Goal: Transaction & Acquisition: Purchase product/service

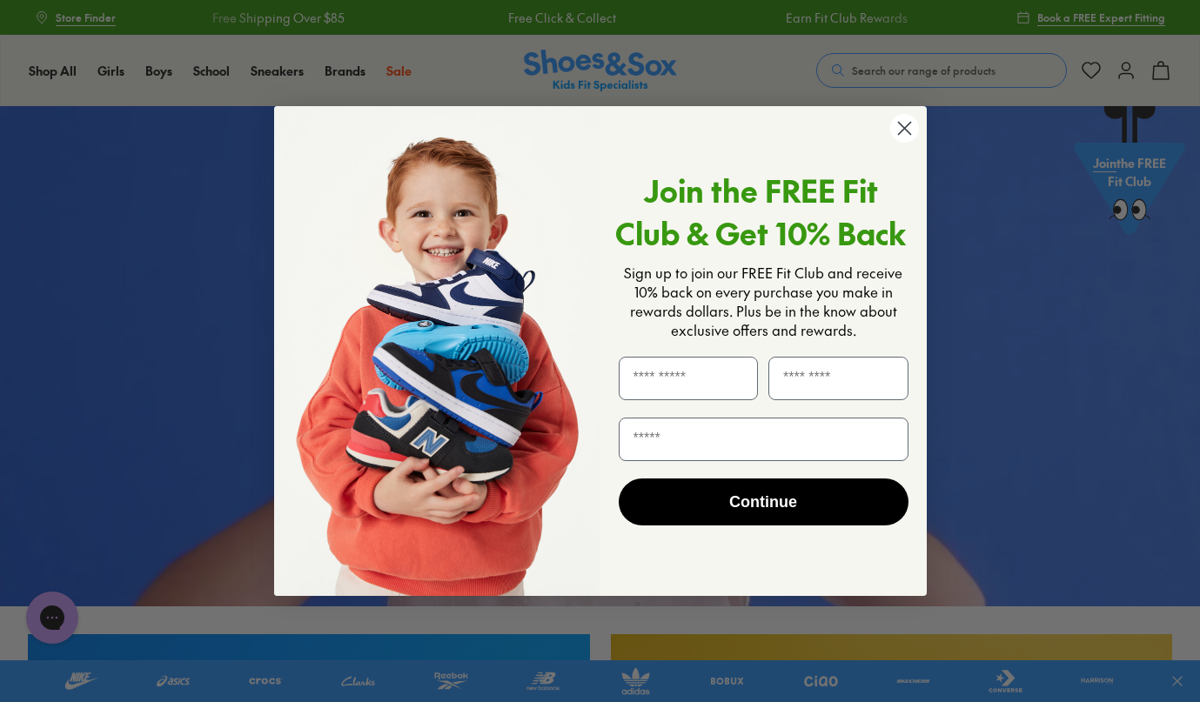
click at [909, 128] on circle "Close dialog" at bounding box center [904, 128] width 29 height 29
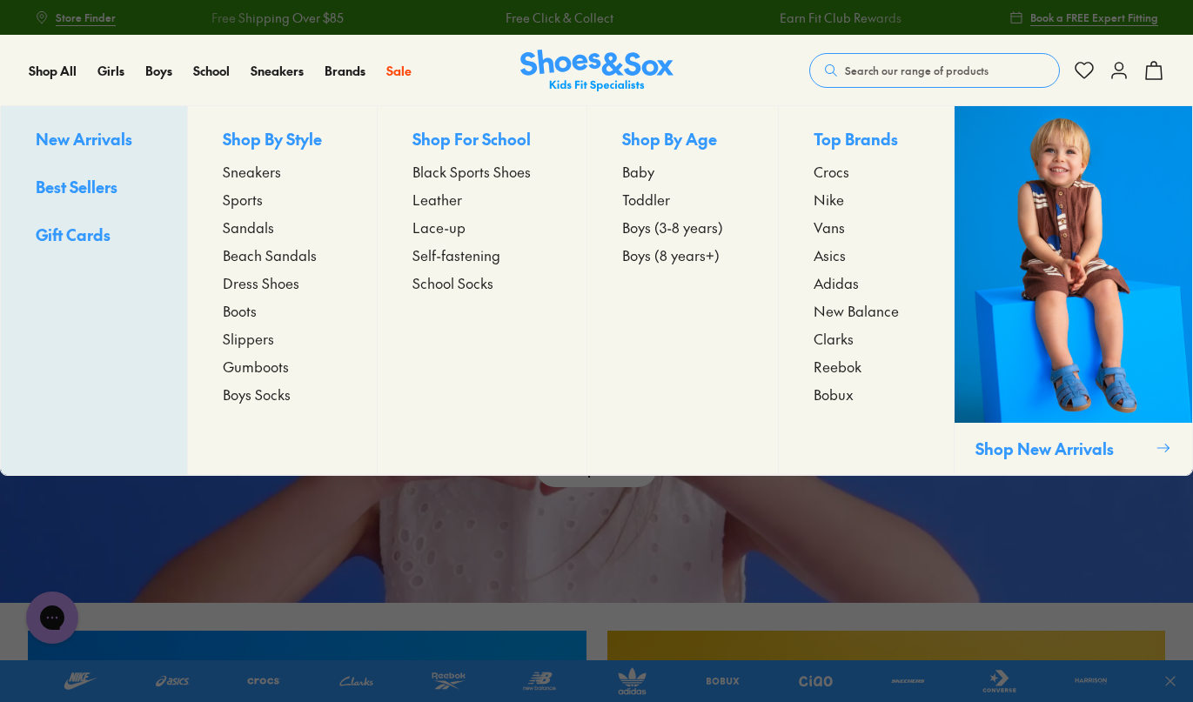
click at [256, 285] on span "Dress Shoes" at bounding box center [261, 282] width 77 height 21
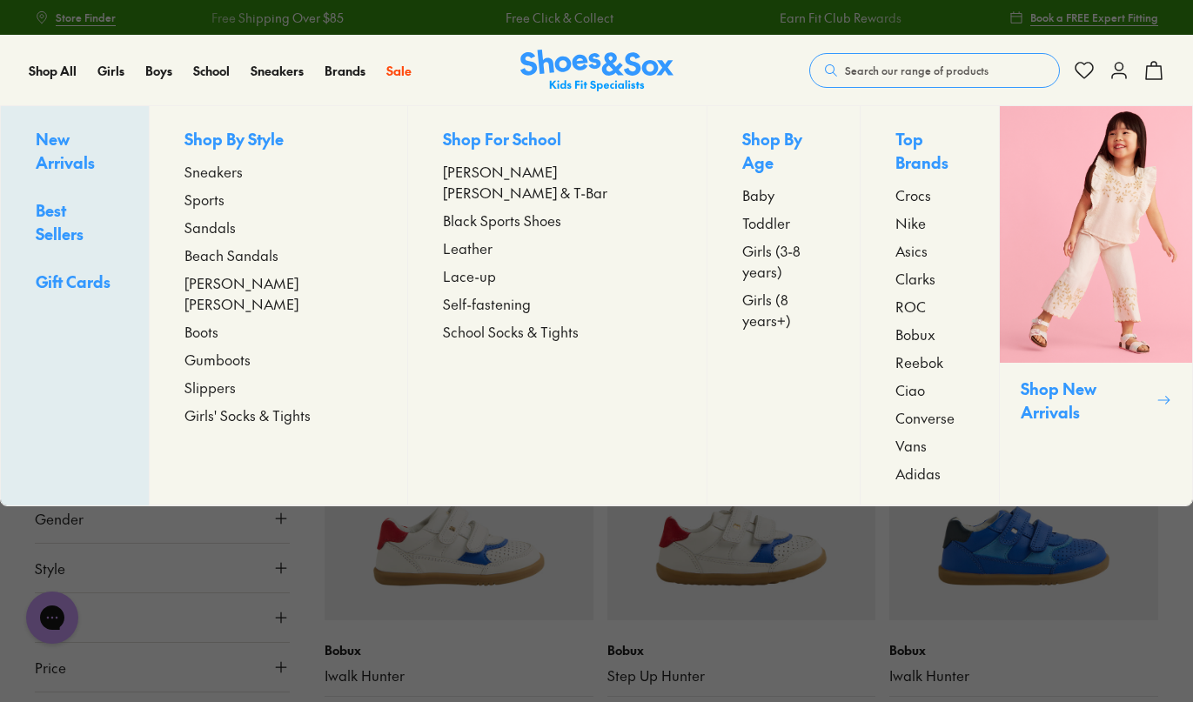
click at [231, 283] on span "[PERSON_NAME] [PERSON_NAME]" at bounding box center [279, 293] width 188 height 42
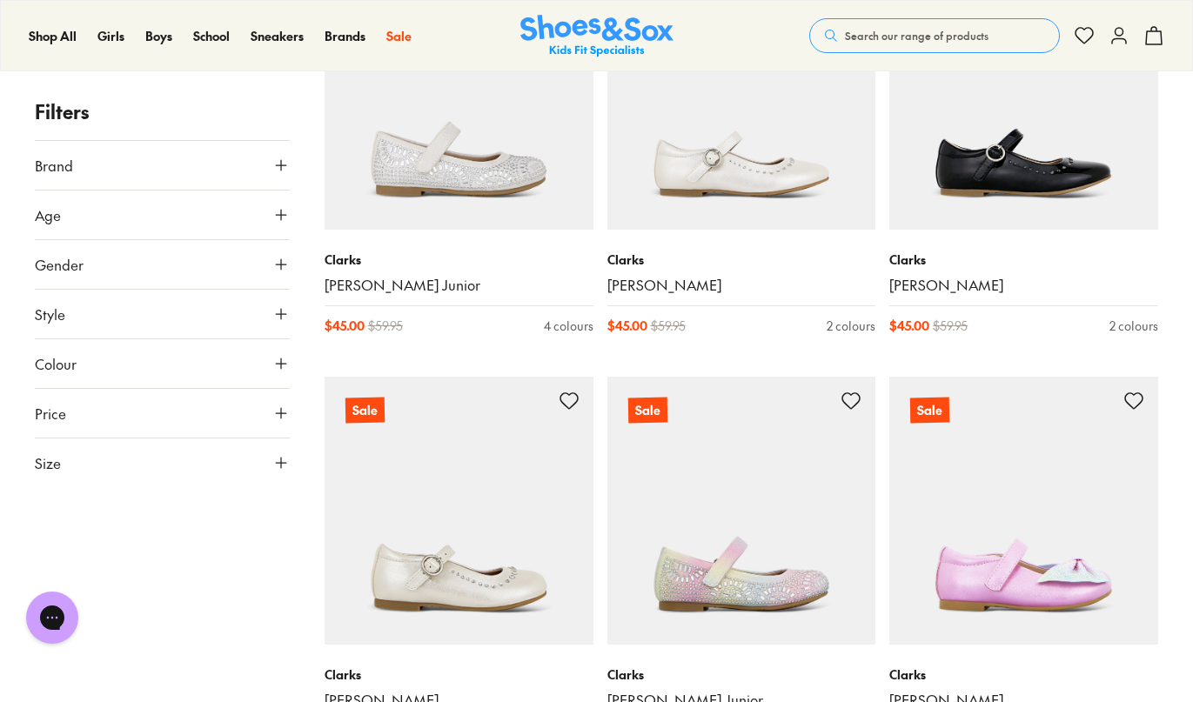
scroll to position [3204, 0]
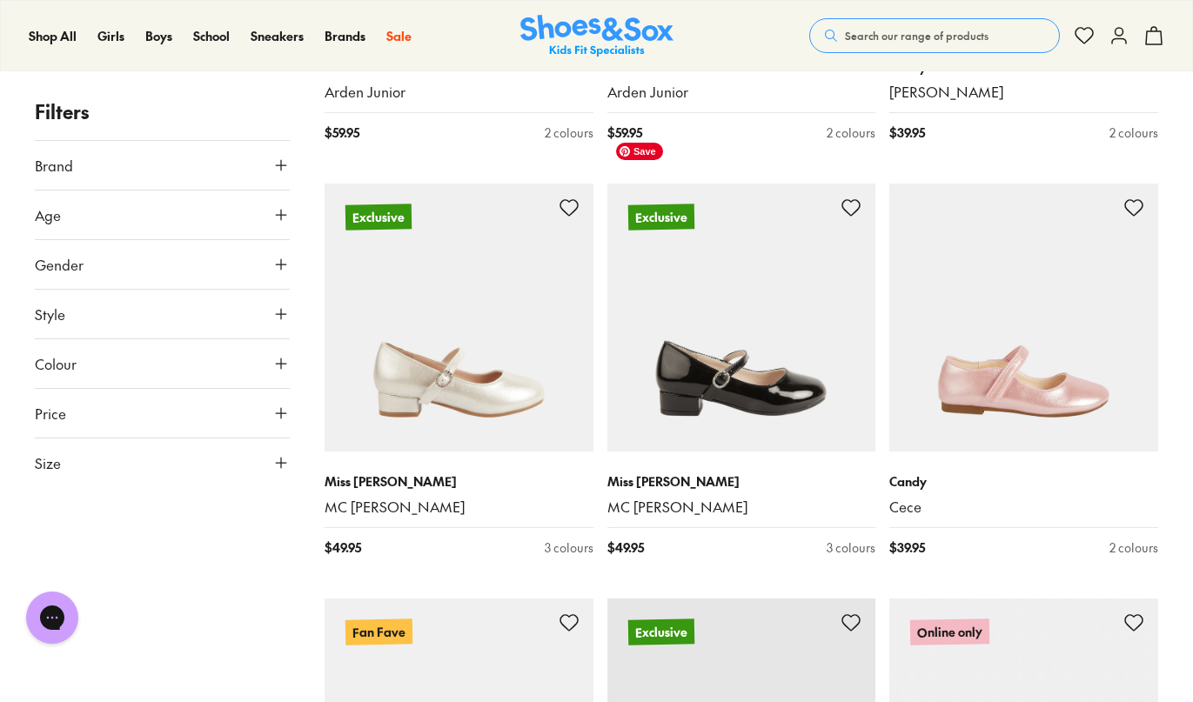
scroll to position [1846, 0]
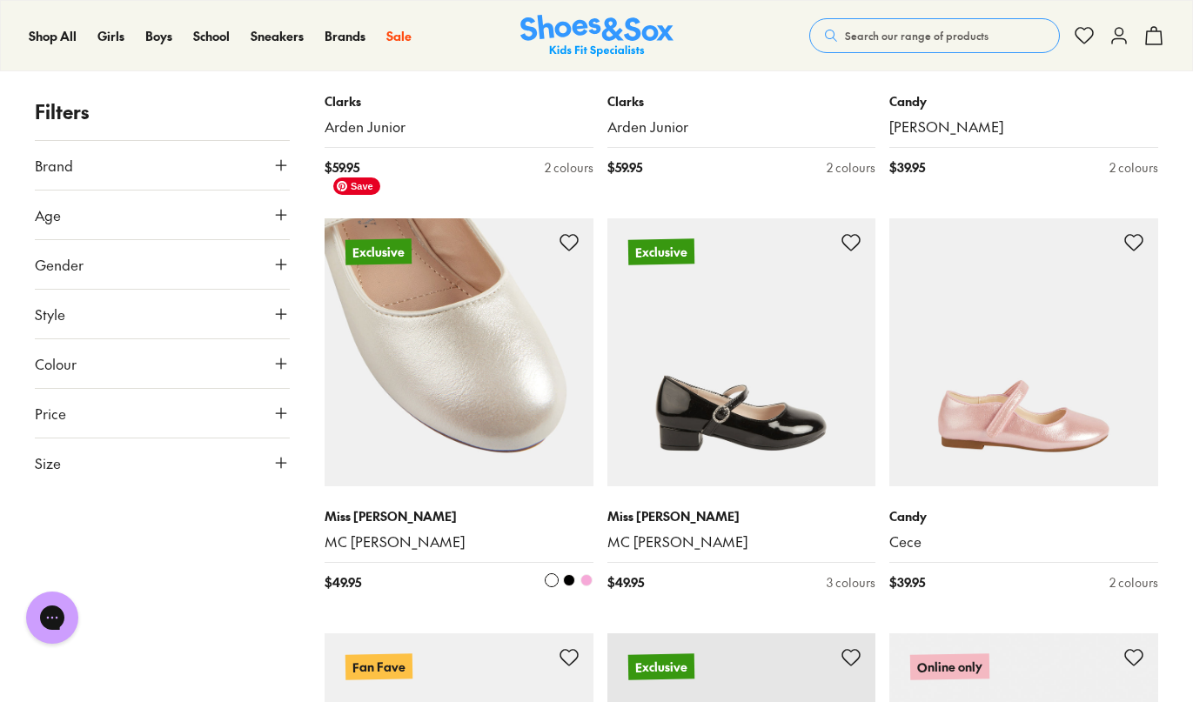
click at [471, 340] on img at bounding box center [459, 352] width 269 height 269
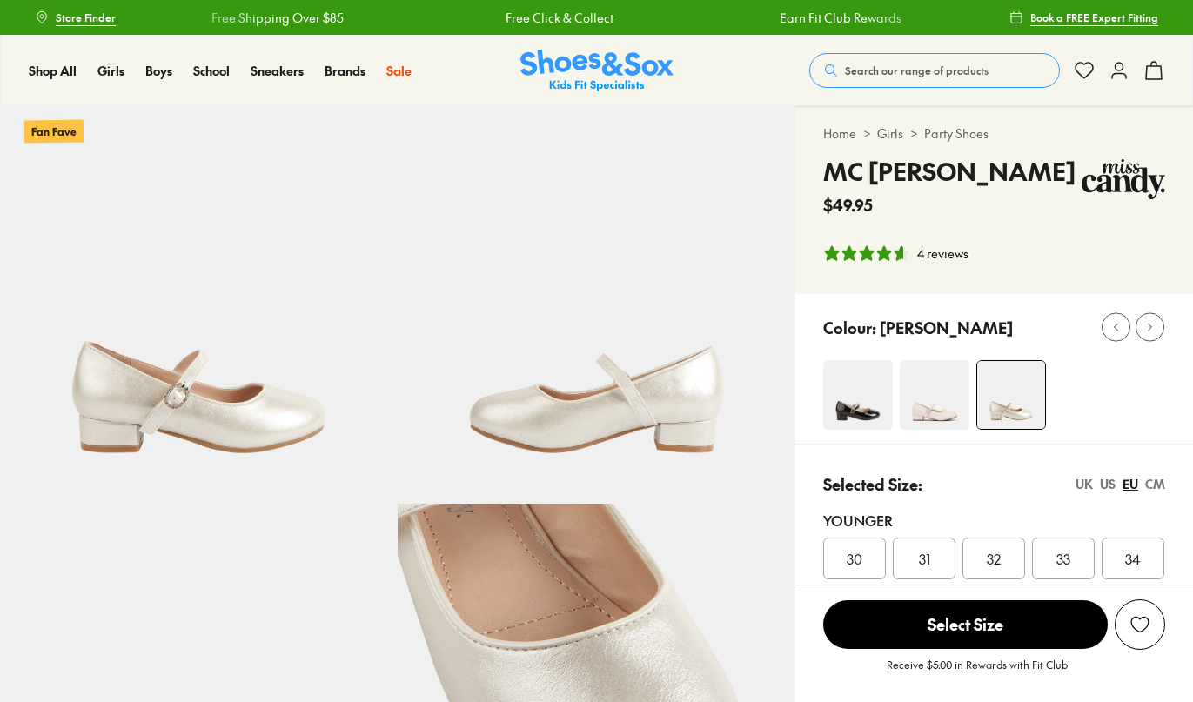
select select "*"
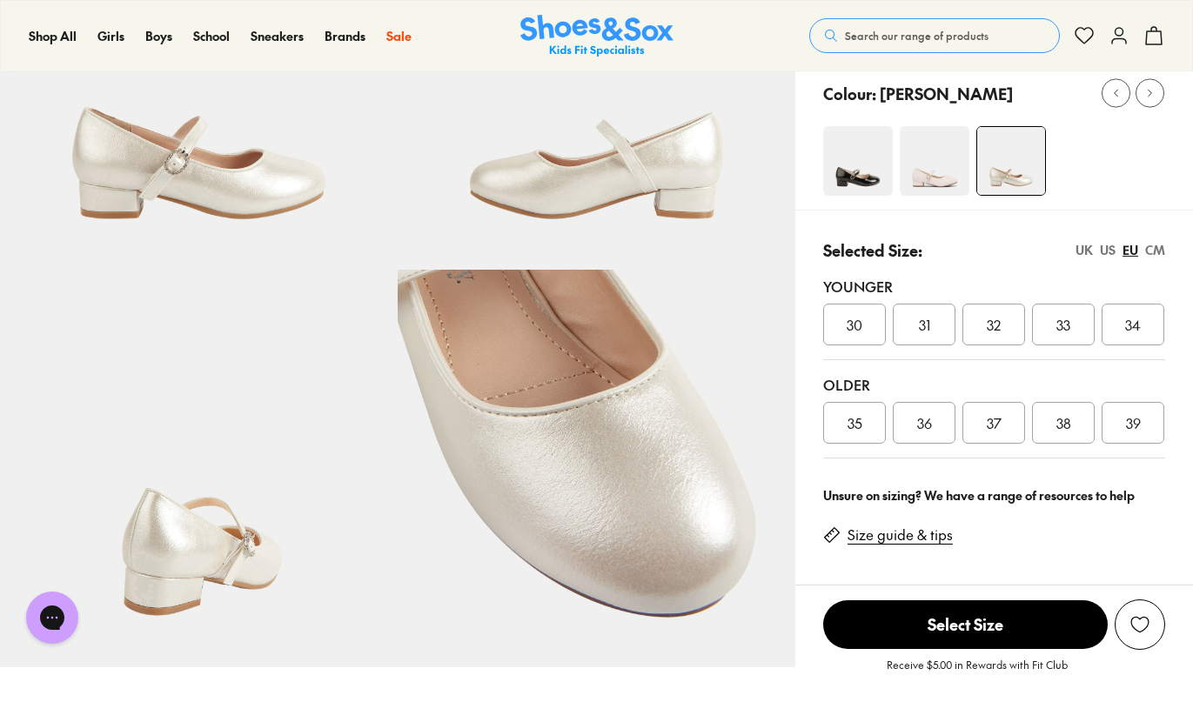
scroll to position [245, 0]
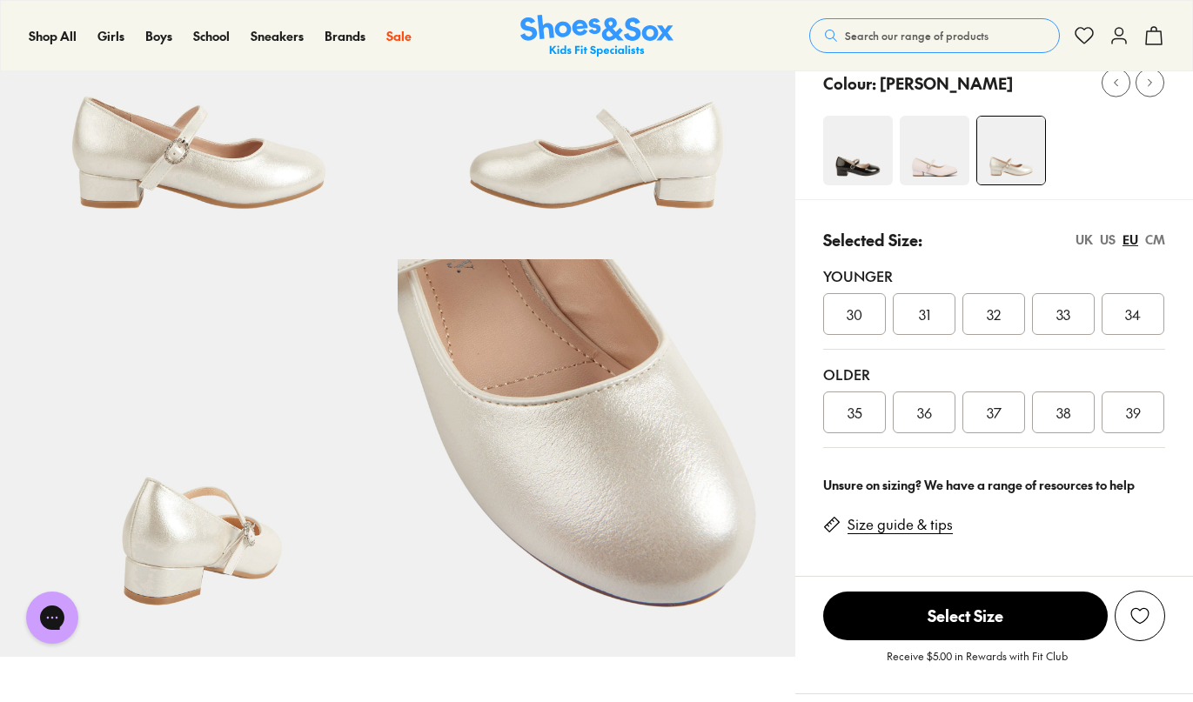
click at [1133, 311] on span "34" at bounding box center [1133, 314] width 16 height 21
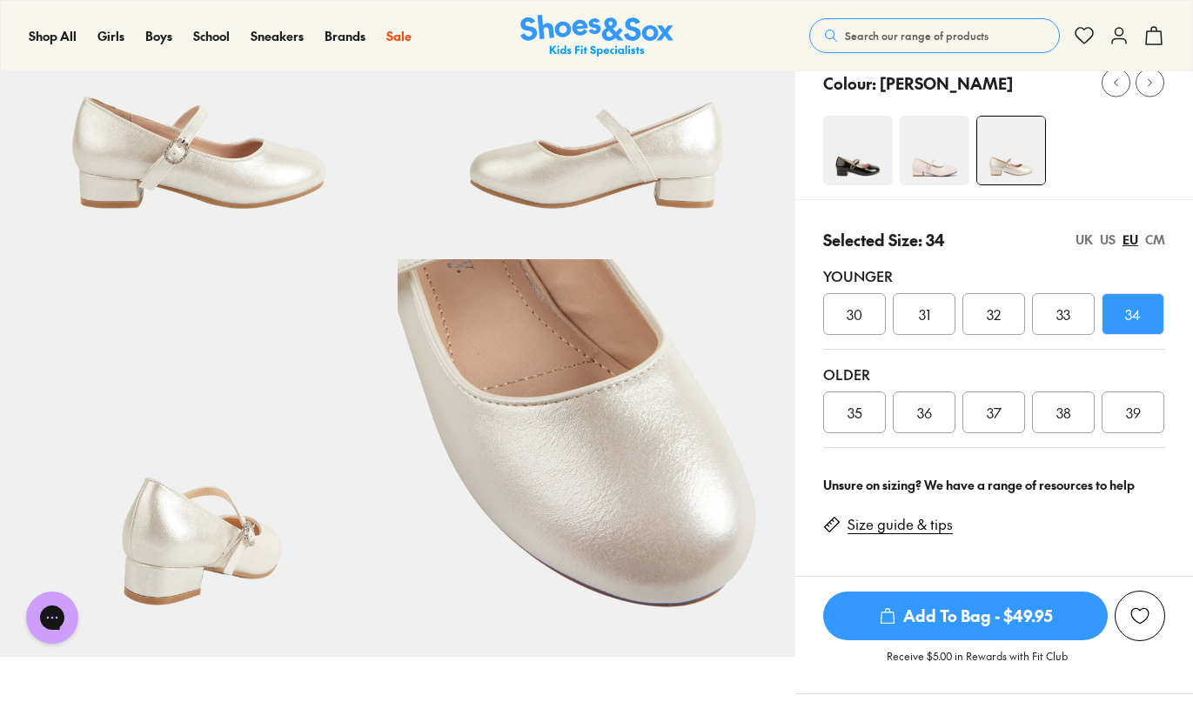
click at [923, 141] on img at bounding box center [935, 151] width 70 height 70
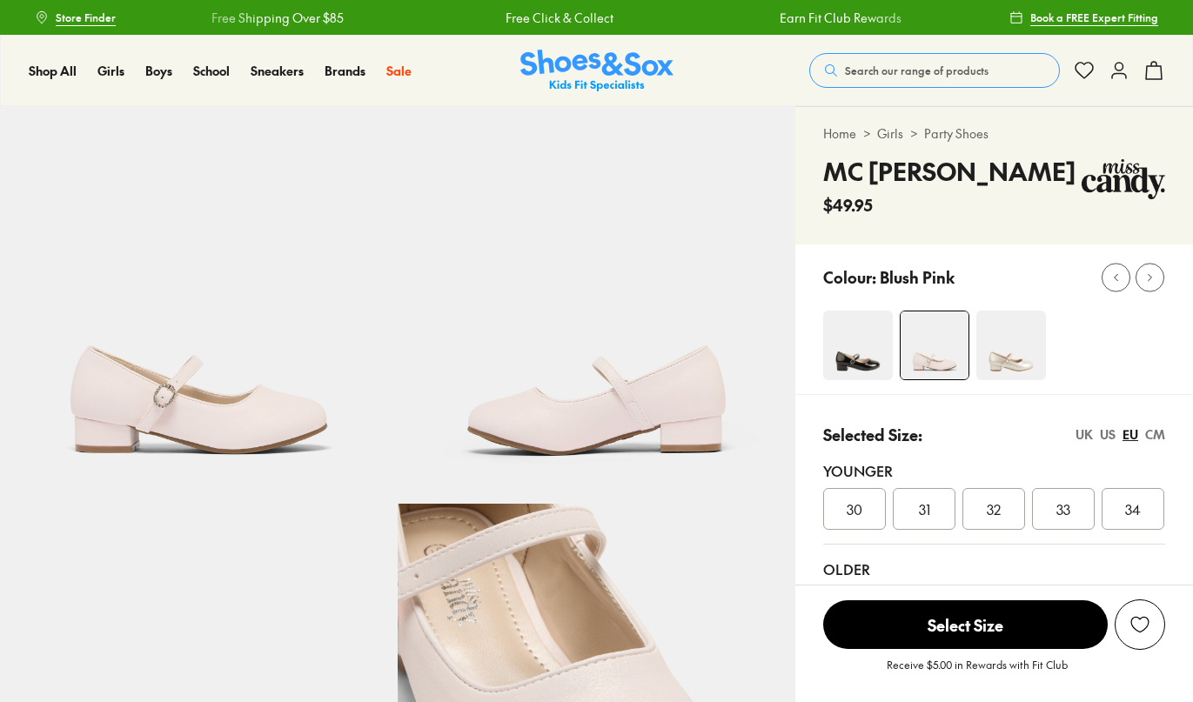
select select "*"
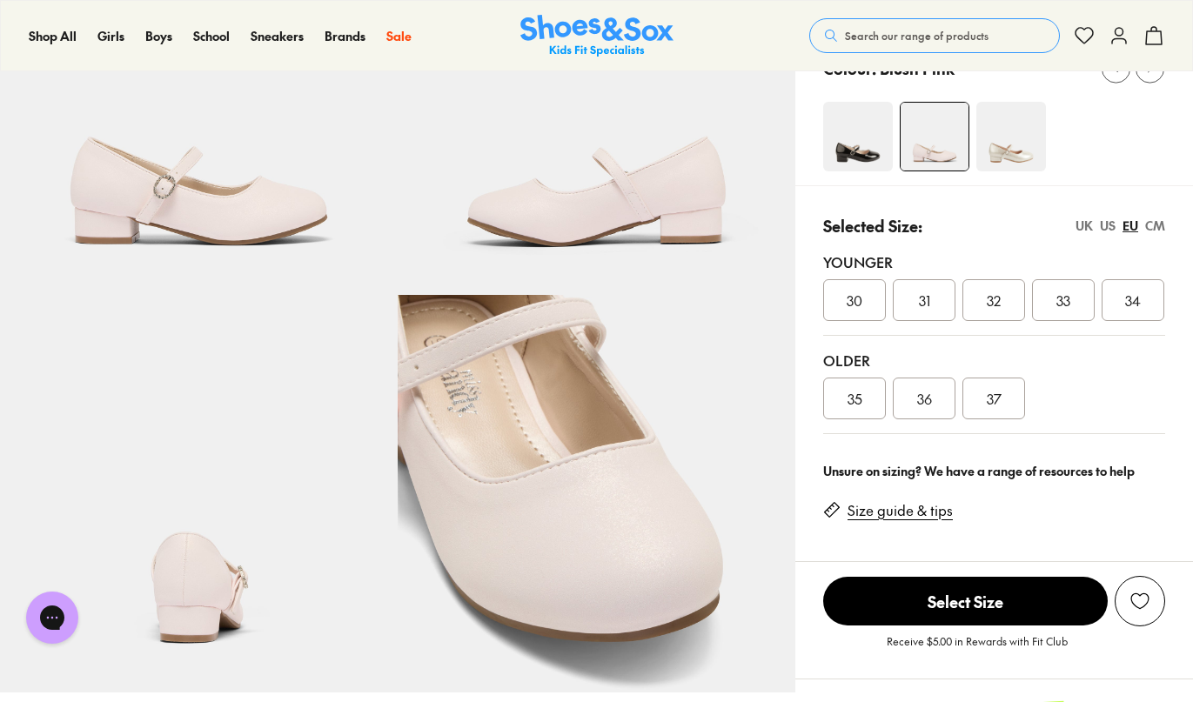
scroll to position [189, 0]
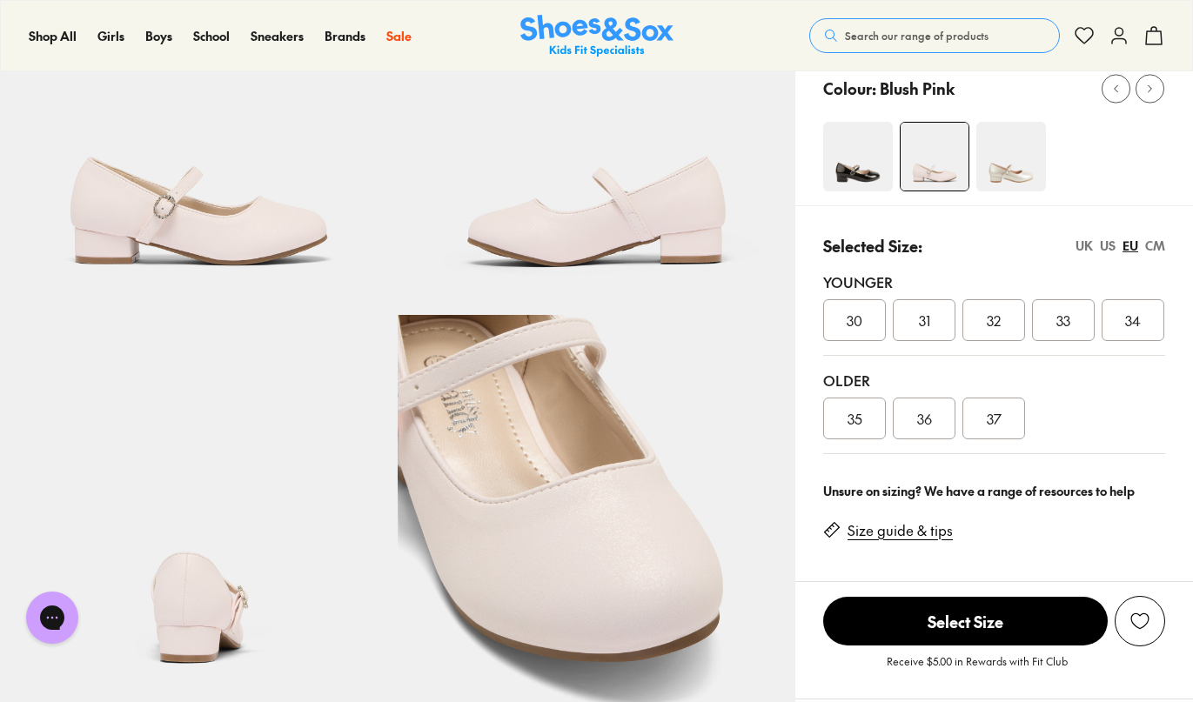
click at [1008, 164] on img at bounding box center [1012, 157] width 70 height 70
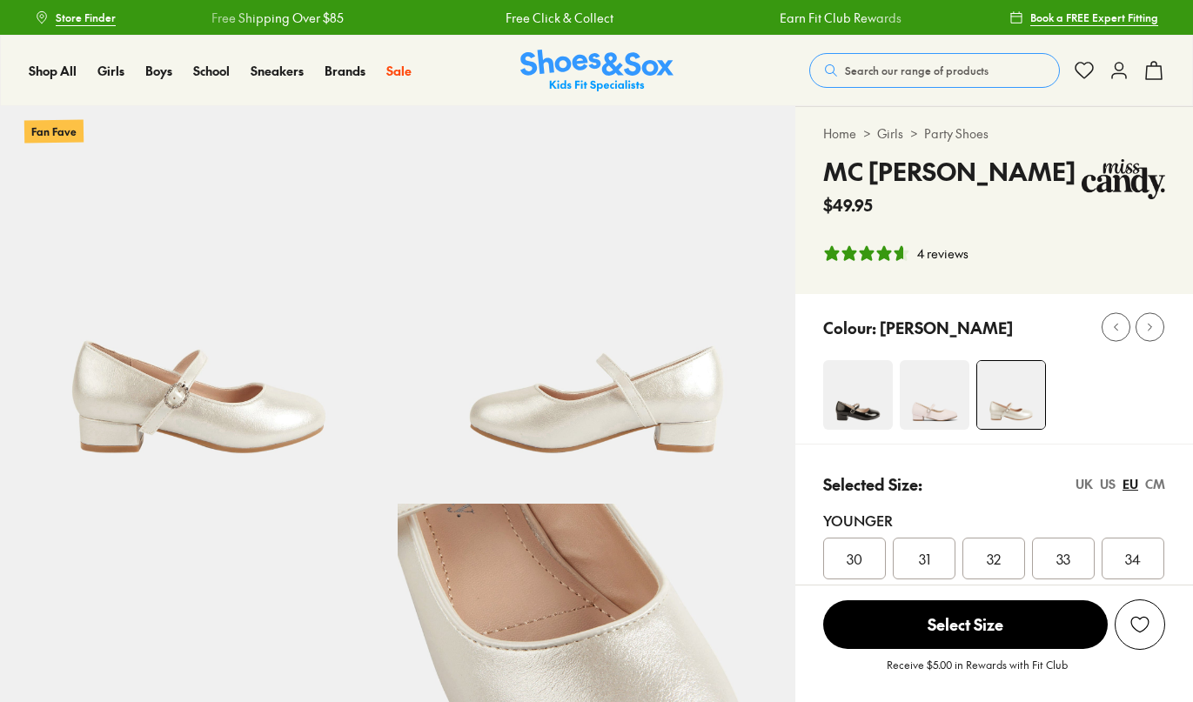
select select "*"
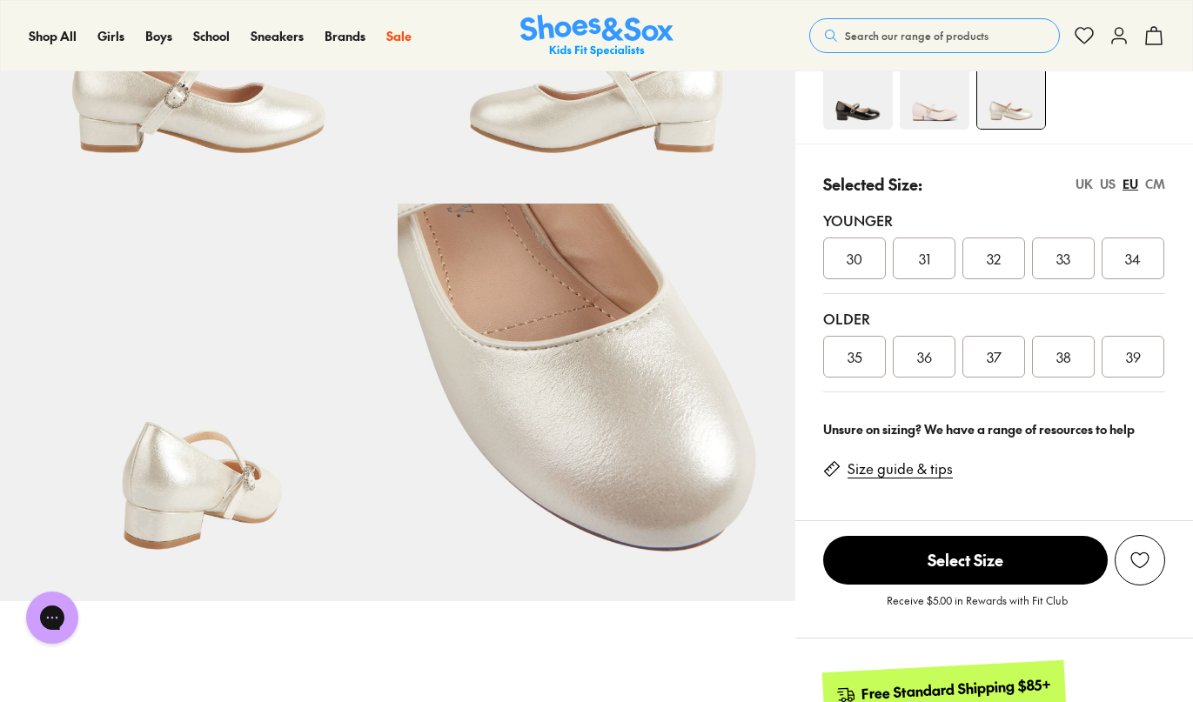
scroll to position [301, 0]
click at [1132, 252] on span "34" at bounding box center [1133, 257] width 16 height 21
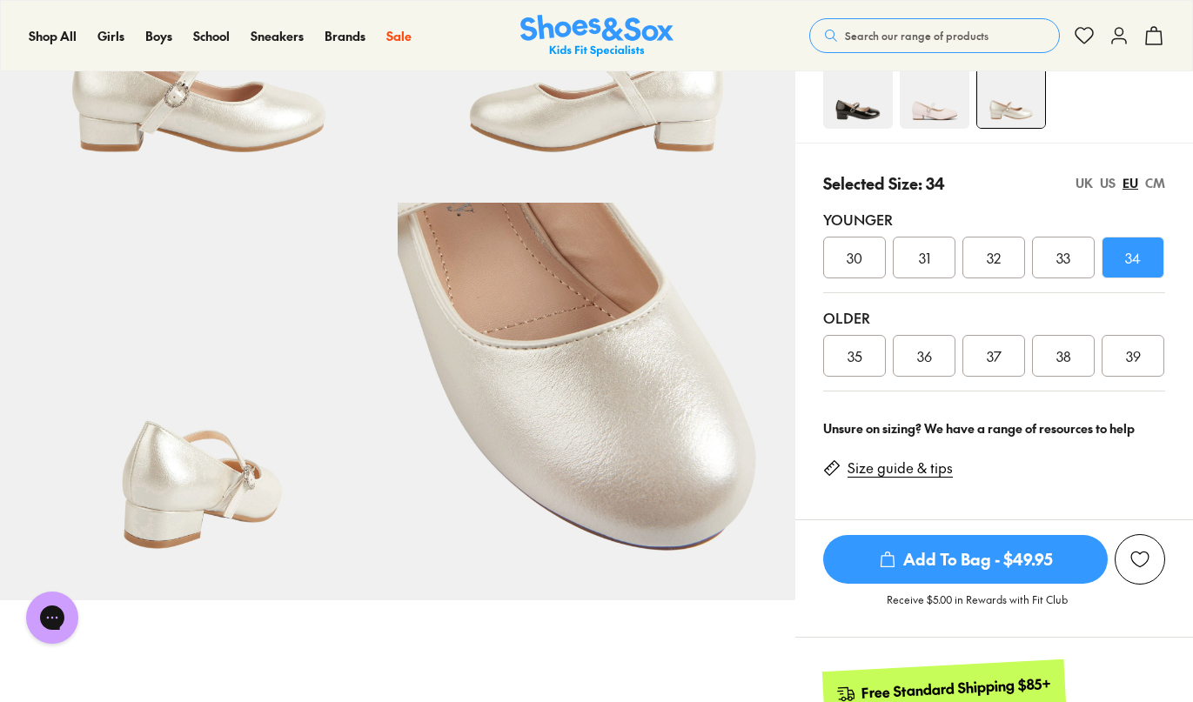
scroll to position [334, 0]
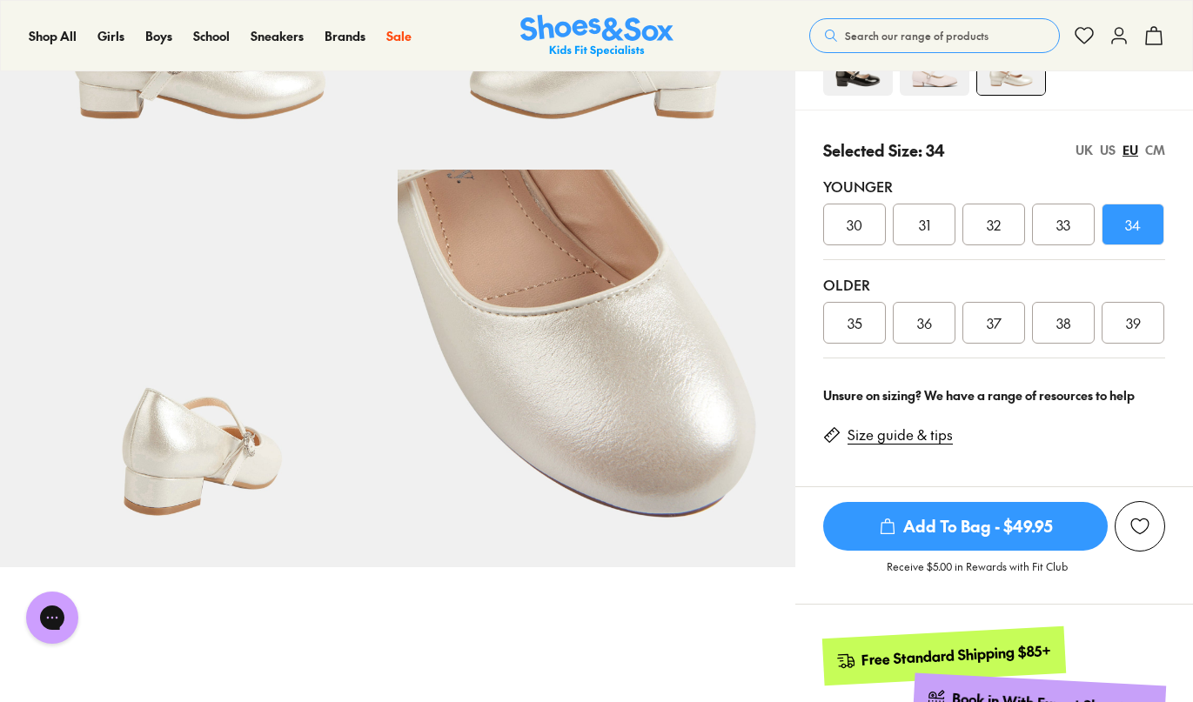
click at [930, 437] on link "Size guide & tips" at bounding box center [900, 435] width 105 height 19
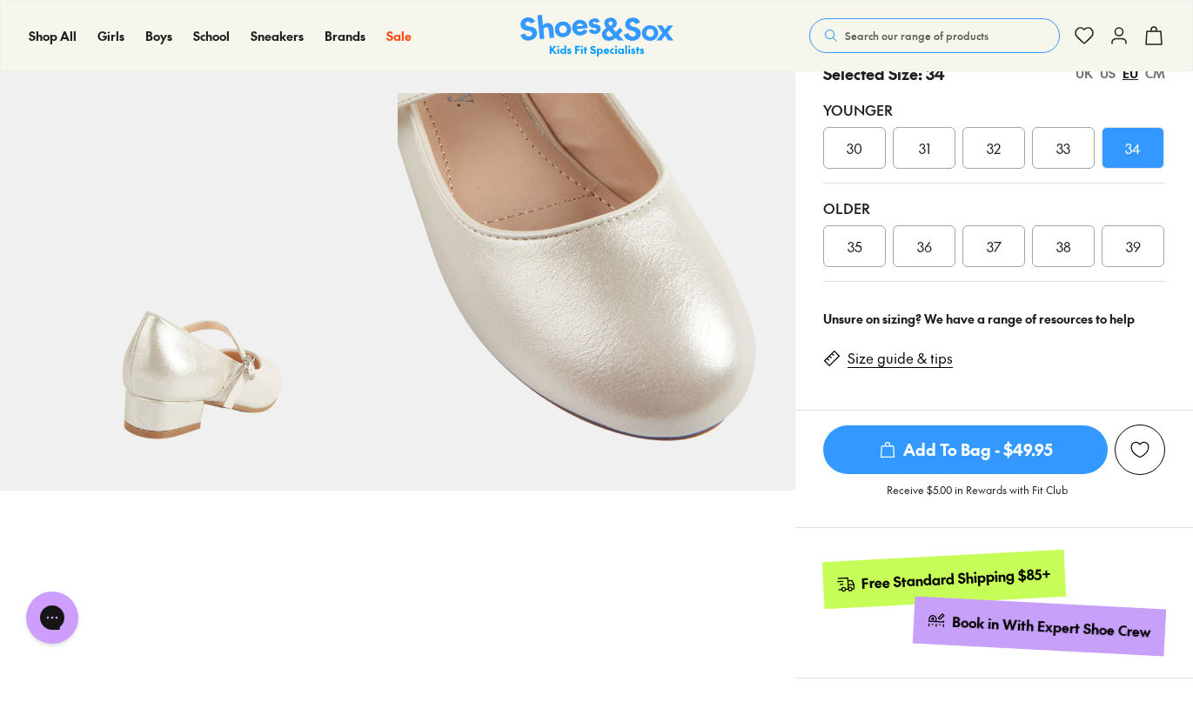
scroll to position [418, 0]
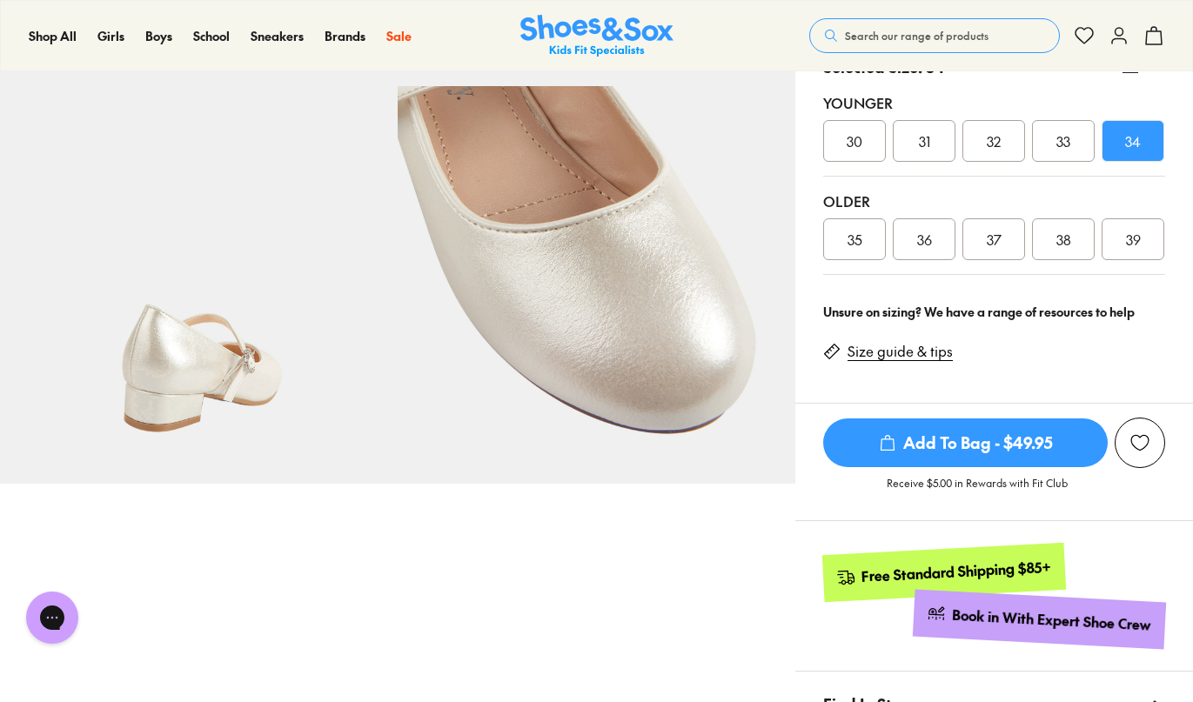
click at [917, 349] on link "Size guide & tips" at bounding box center [900, 351] width 105 height 19
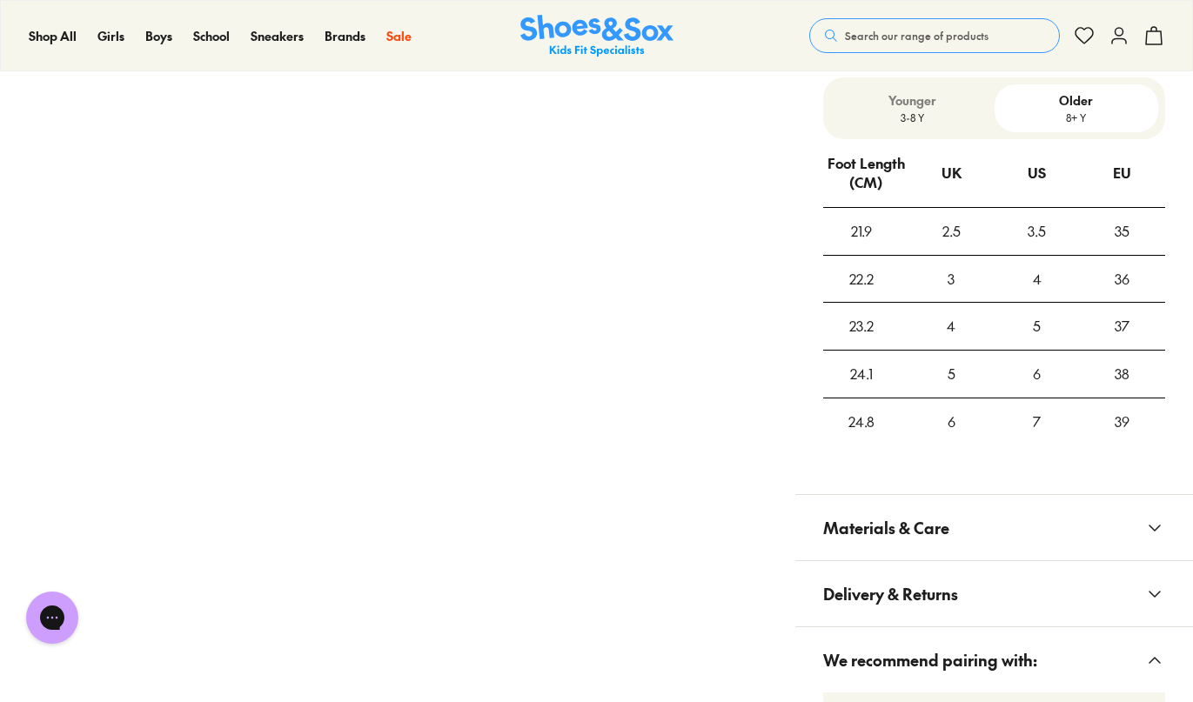
scroll to position [1303, 0]
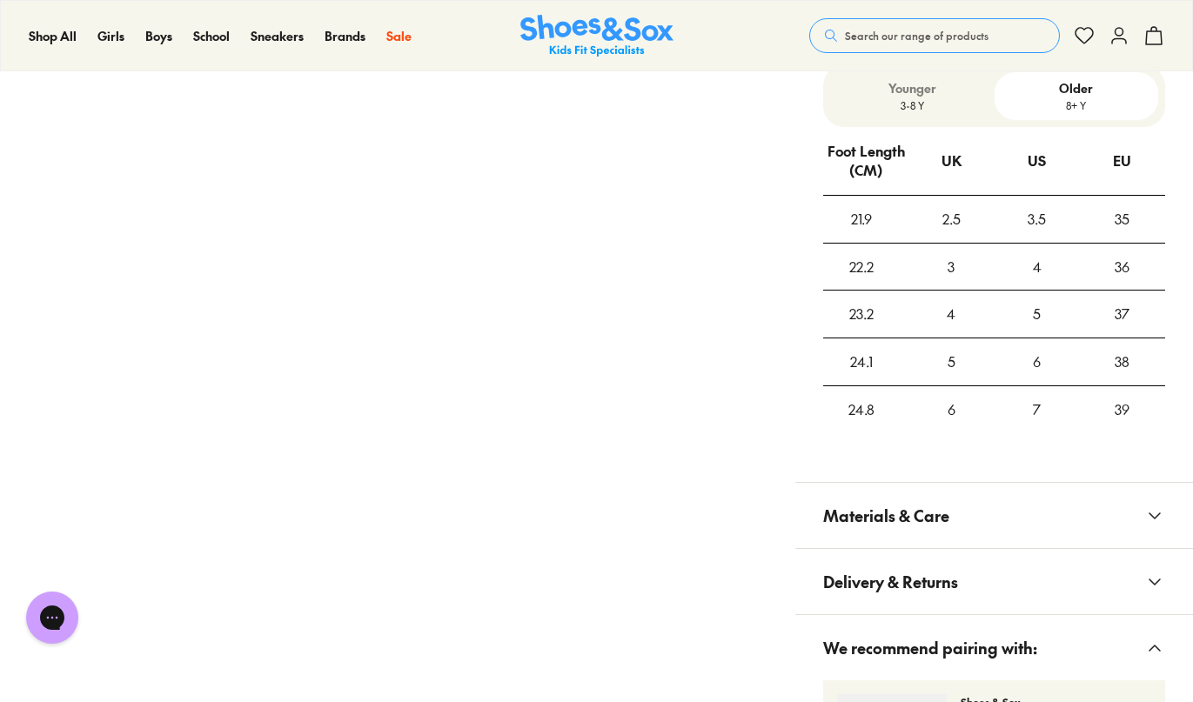
click at [906, 109] on p "3-8 Y" at bounding box center [912, 105] width 151 height 16
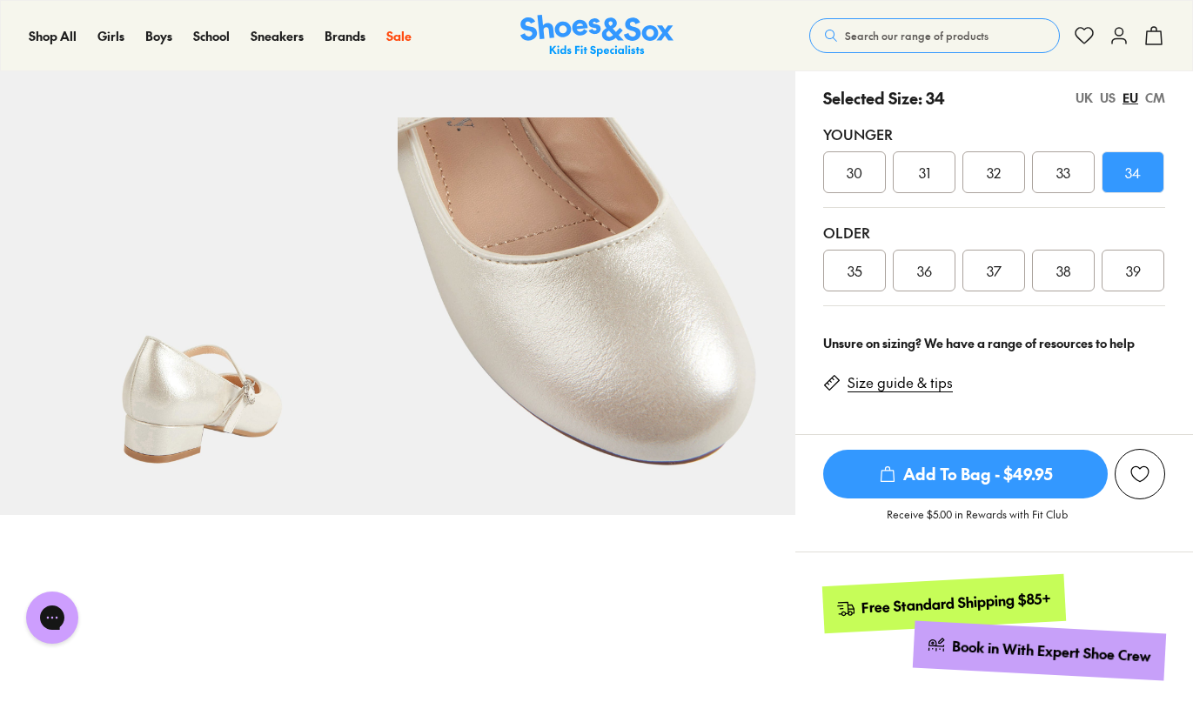
scroll to position [378, 0]
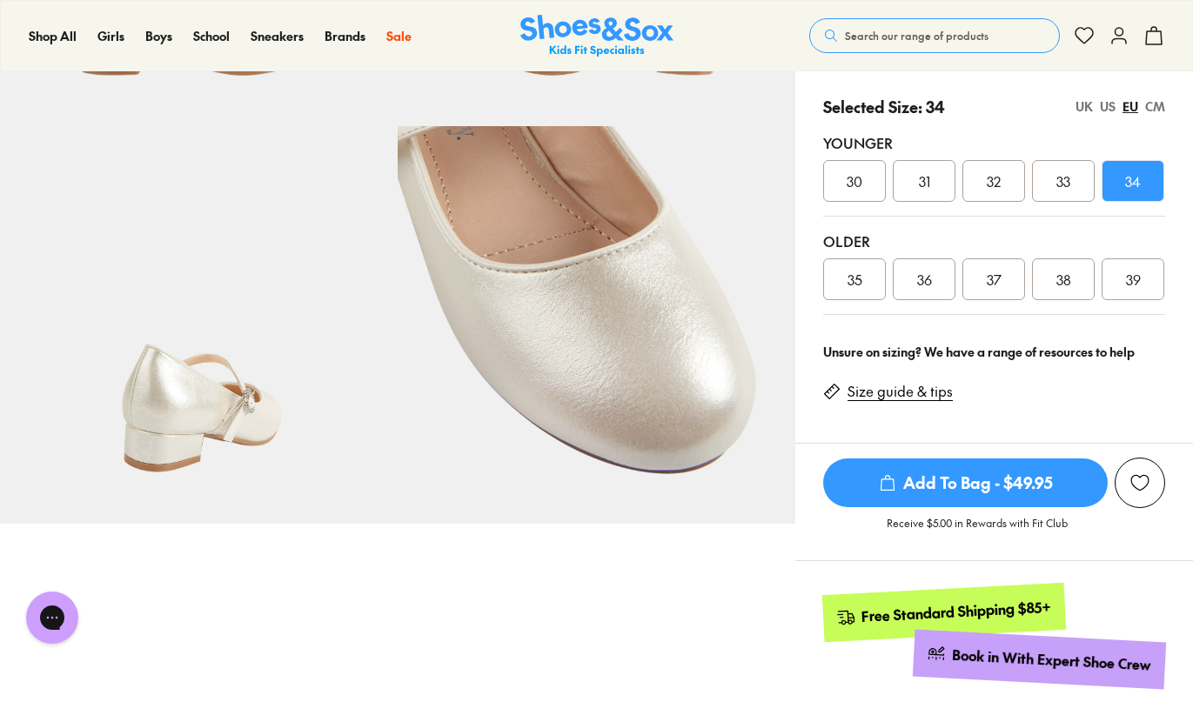
click at [958, 480] on span "Add To Bag - $49.95" at bounding box center [965, 483] width 285 height 49
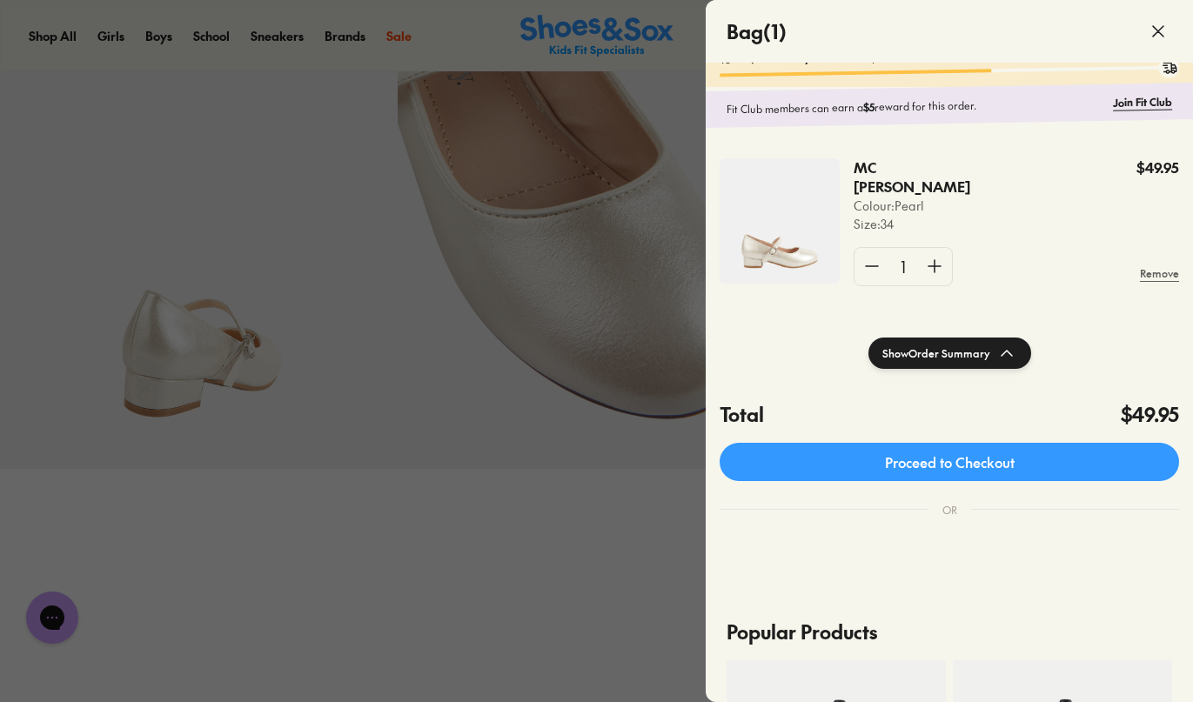
scroll to position [0, 0]
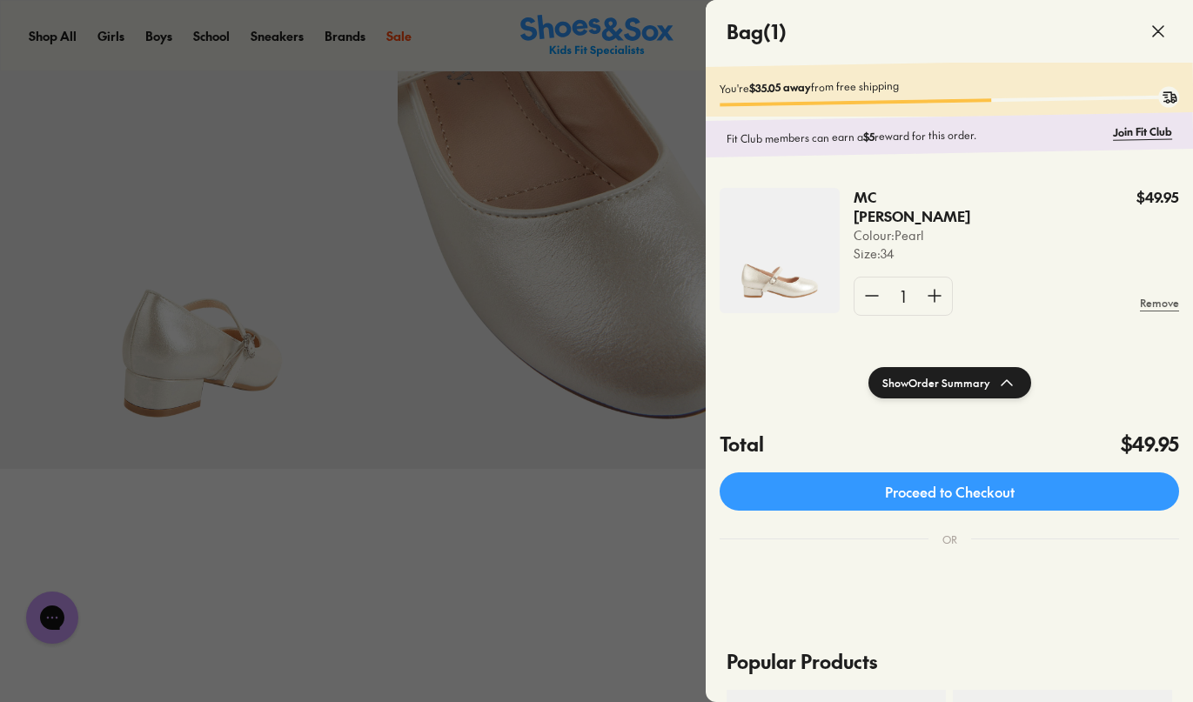
click at [1161, 29] on use at bounding box center [1158, 31] width 10 height 10
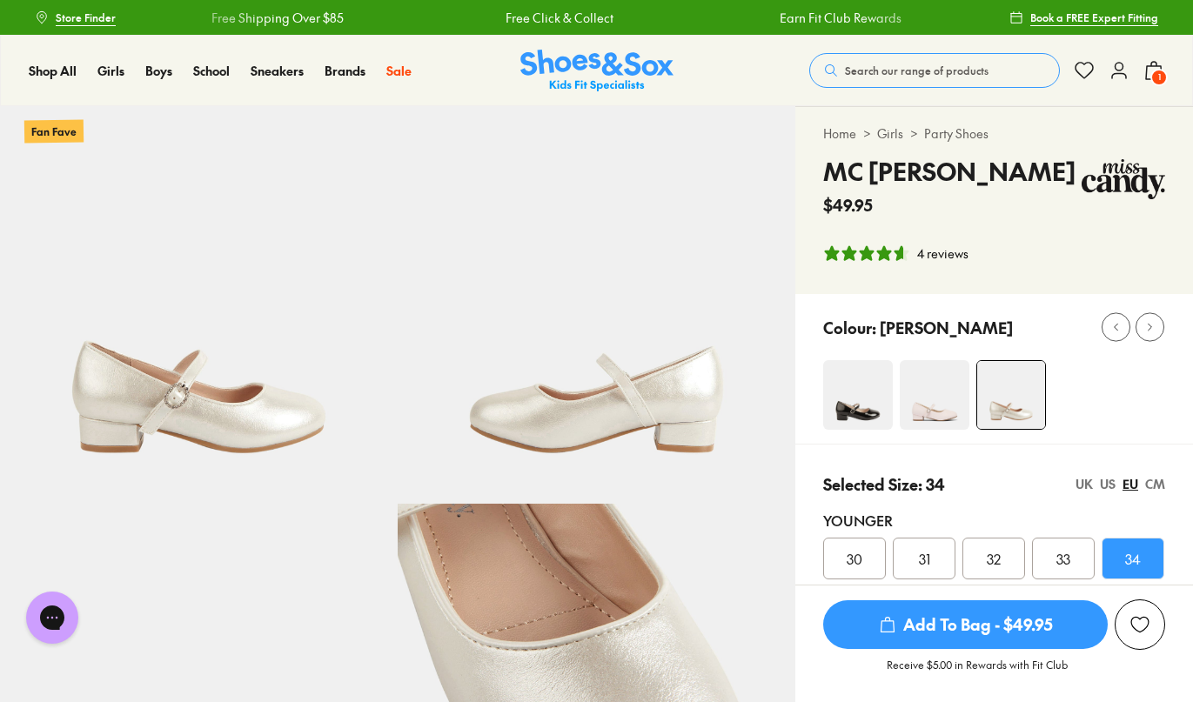
click at [79, 17] on span "Store Finder" at bounding box center [86, 18] width 60 height 16
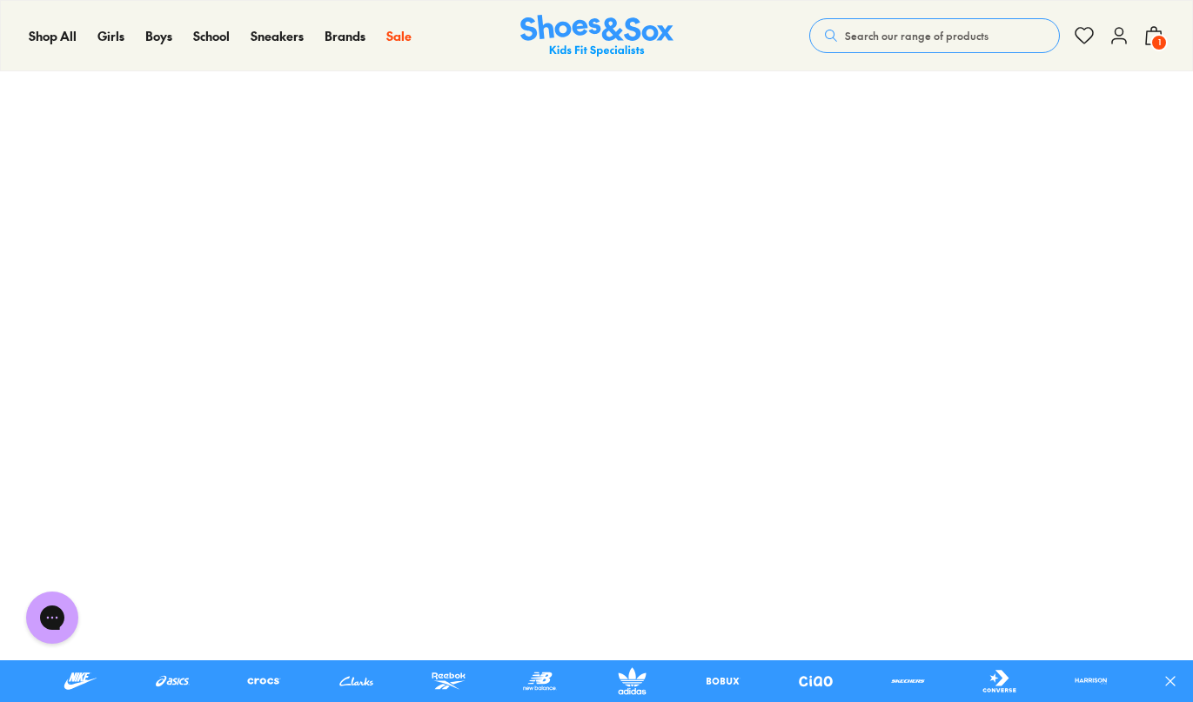
scroll to position [187, 0]
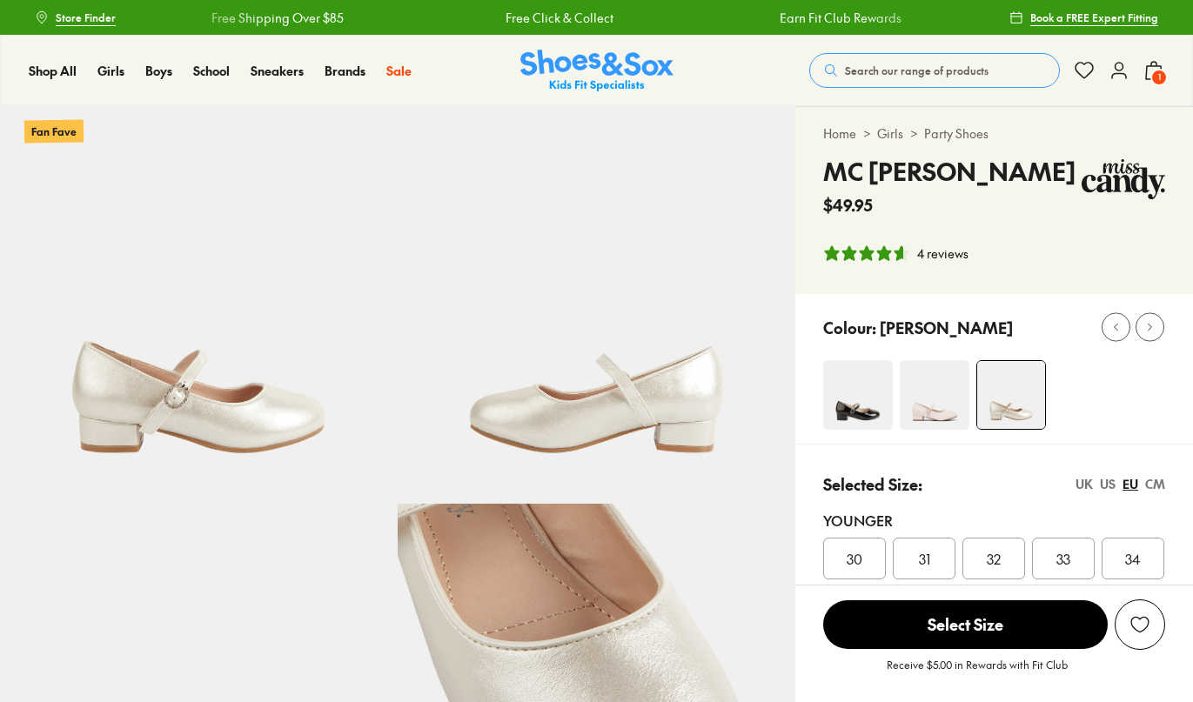
select select "*"
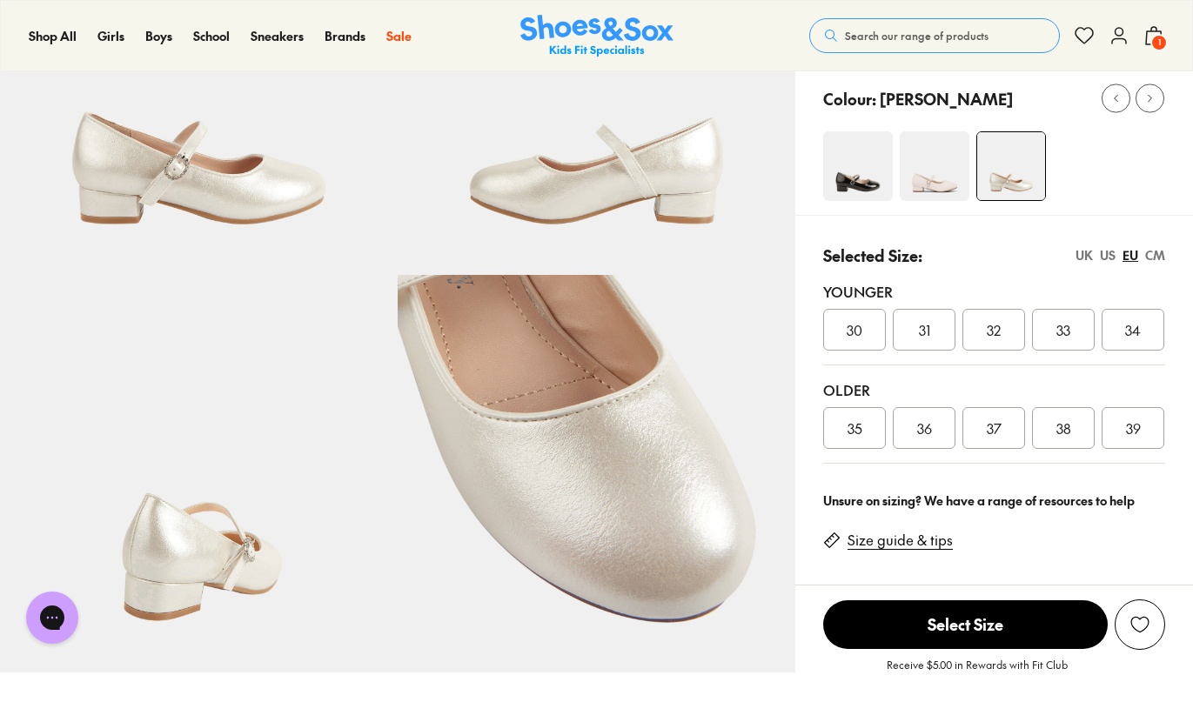
scroll to position [203, 0]
